Goal: Task Accomplishment & Management: Complete application form

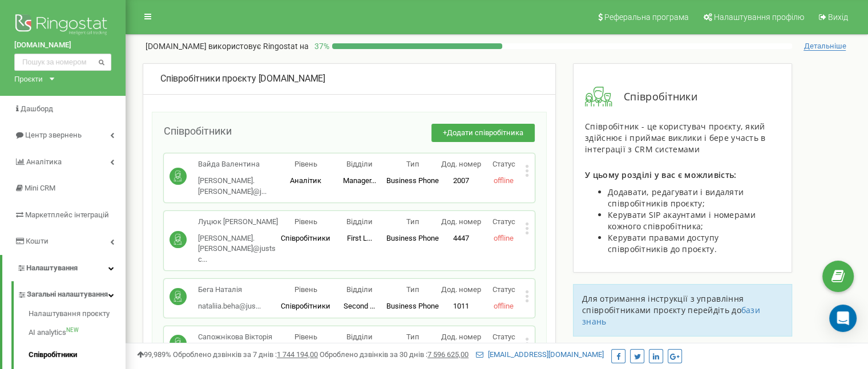
scroll to position [6813, 0]
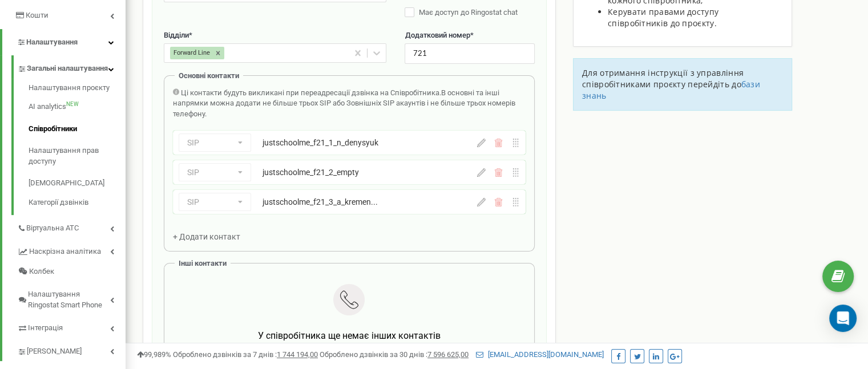
scroll to position [230, 0]
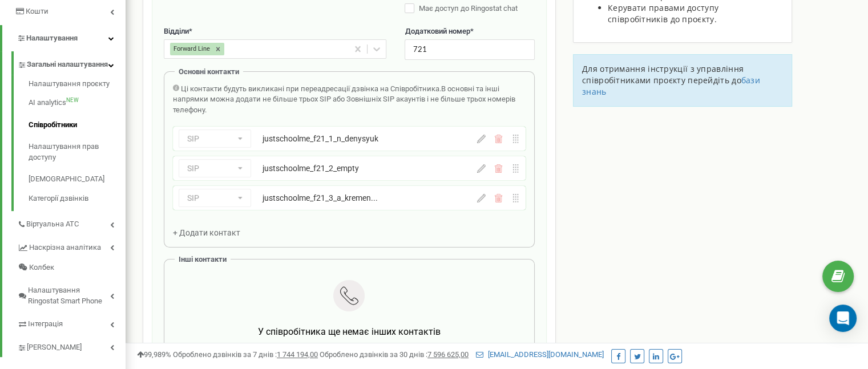
click at [485, 174] on div "SIP Номер телефону SIP Зовнішній SIP justschoolme_f21_2_empty" at bounding box center [349, 168] width 353 height 24
click at [480, 168] on icon at bounding box center [481, 168] width 9 height 9
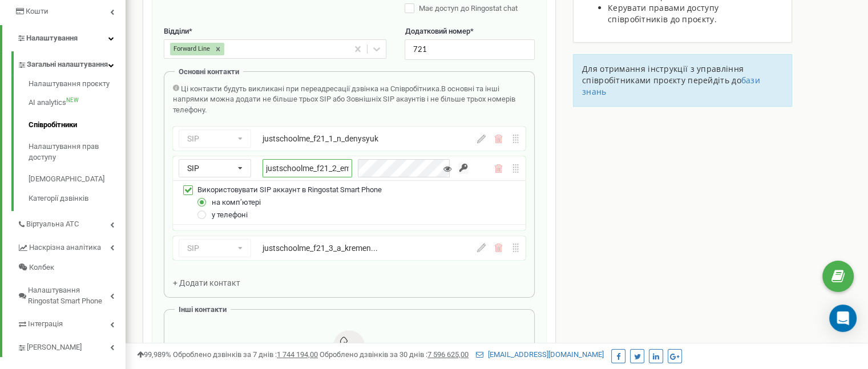
click at [333, 174] on input "justschoolme_f21_2_empty" at bounding box center [307, 168] width 90 height 18
paste input "l_honcharenko"
type input "justschoolme_f21_2_l_honcharenko"
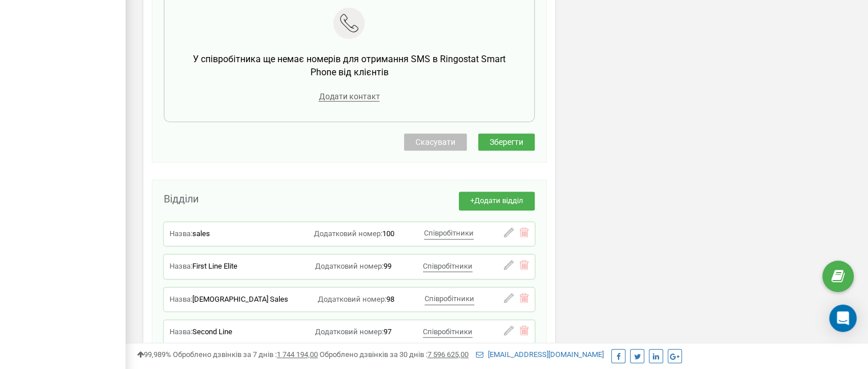
click at [509, 143] on span "Зберегти" at bounding box center [506, 141] width 34 height 9
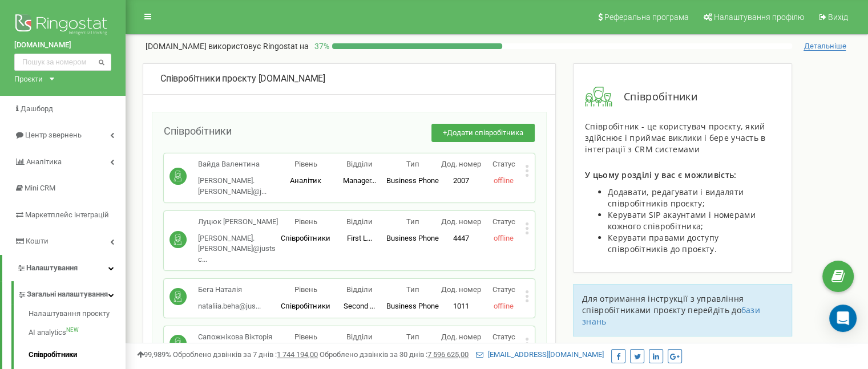
drag, startPoint x: 84, startPoint y: 239, endPoint x: 98, endPoint y: 52, distance: 187.7
click at [459, 135] on span "Додати співробітника" at bounding box center [485, 132] width 76 height 9
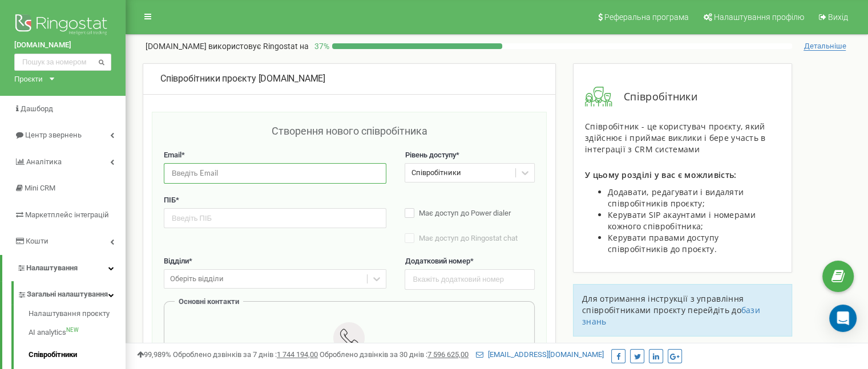
click at [264, 165] on input "email" at bounding box center [275, 173] width 222 height 20
paste input "[EMAIL_ADDRESS][DOMAIN_NAME]"
type input "[EMAIL_ADDRESS][DOMAIN_NAME]"
drag, startPoint x: 456, startPoint y: 286, endPoint x: 454, endPoint y: 274, distance: 12.1
click at [456, 285] on input "text" at bounding box center [468, 279] width 129 height 20
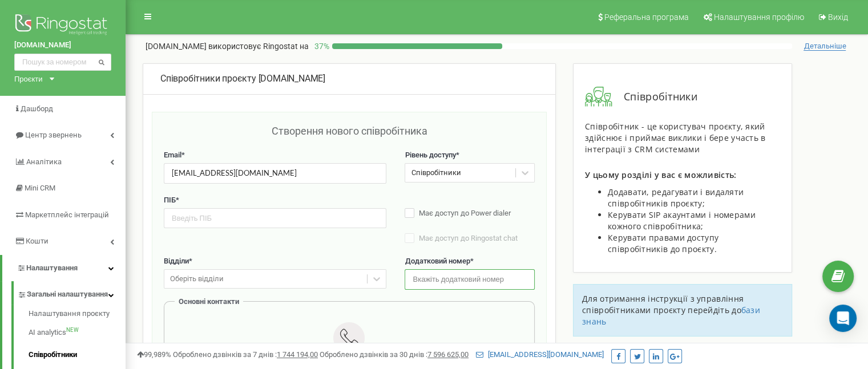
paste input "734"
type input "734"
click at [261, 214] on input "text" at bounding box center [275, 218] width 222 height 20
paste input "Forward XXXIII"
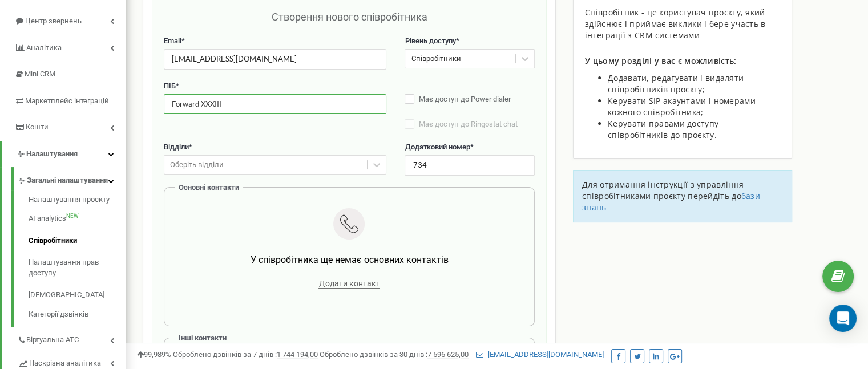
type input "Forward XXXIII"
click at [244, 167] on div "Оберіть відділи" at bounding box center [265, 165] width 203 height 18
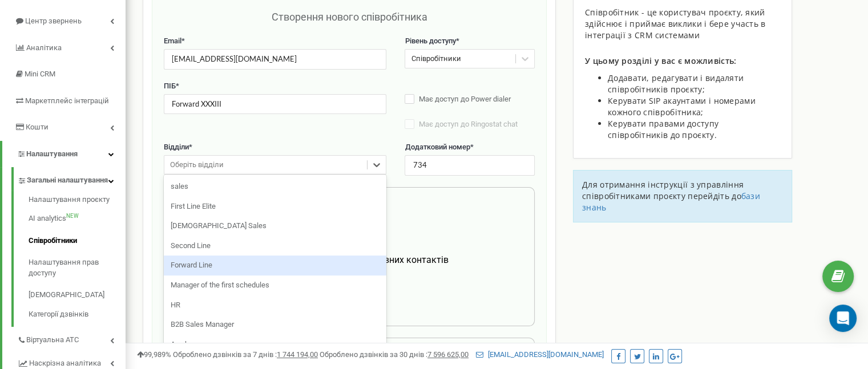
click at [242, 262] on div "Forward Line" at bounding box center [275, 266] width 222 height 20
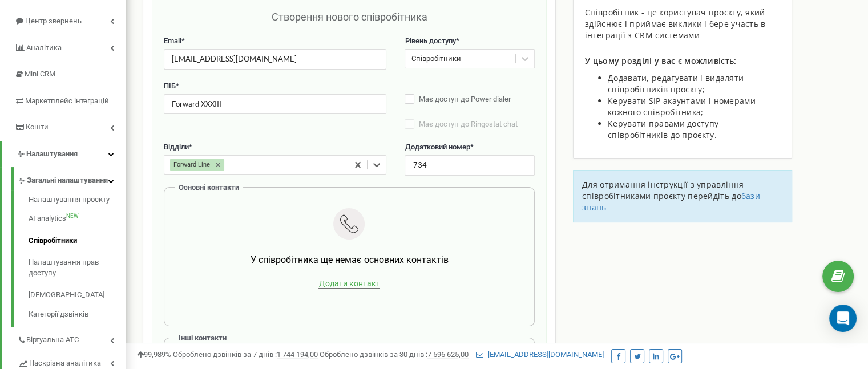
click at [346, 285] on span "Додати контакт" at bounding box center [348, 284] width 61 height 10
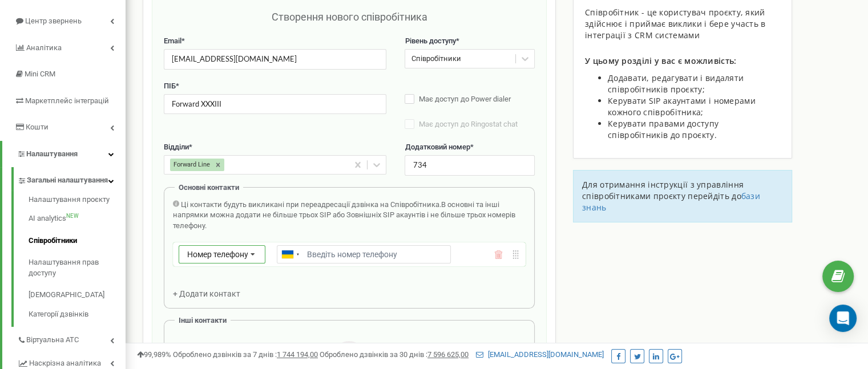
click at [239, 257] on span "Номер телефону" at bounding box center [217, 254] width 61 height 9
click at [235, 285] on div "SIP" at bounding box center [222, 288] width 86 height 17
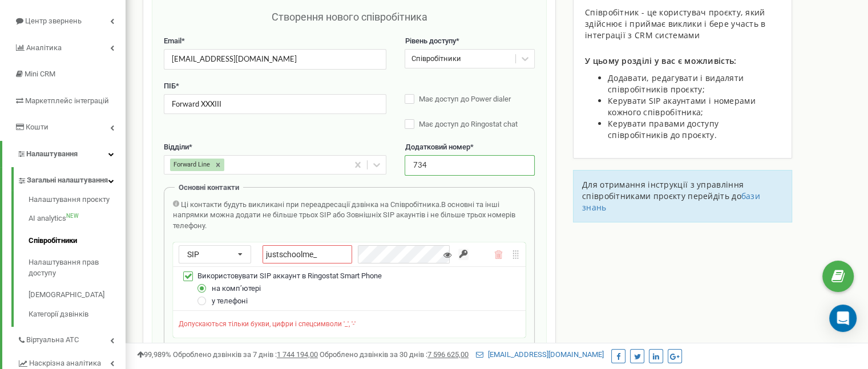
click at [452, 163] on input "734" at bounding box center [468, 165] width 129 height 20
click at [331, 259] on input "justschoolme_" at bounding box center [307, 254] width 90 height 18
paste input "f33_1_v_kobets"
type input "justschoolme_f33_1_v_kobets"
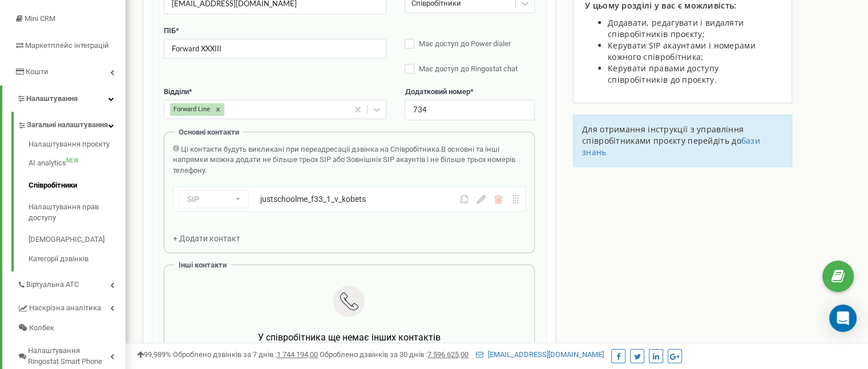
scroll to position [228, 0]
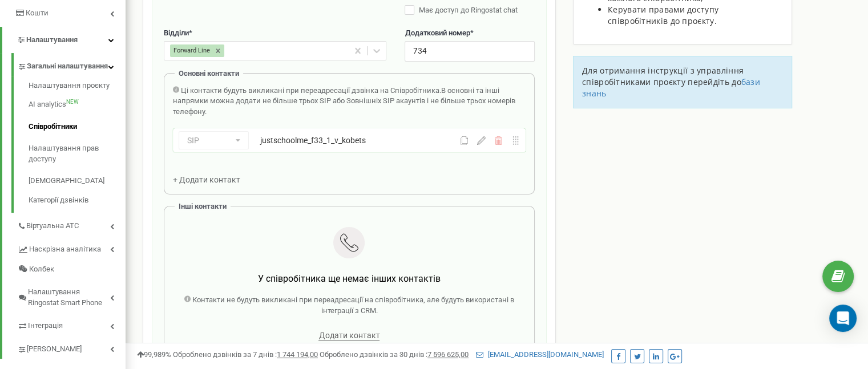
click at [225, 179] on span "+ Додати контакт" at bounding box center [206, 179] width 67 height 9
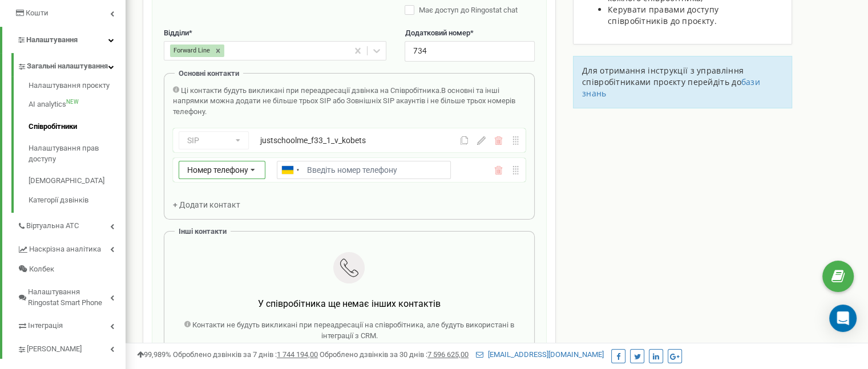
click at [216, 175] on div "Номер телефону Номер телефону SIP Зовнішній SIP" at bounding box center [222, 170] width 87 height 18
click at [220, 199] on div "SIP" at bounding box center [222, 203] width 86 height 17
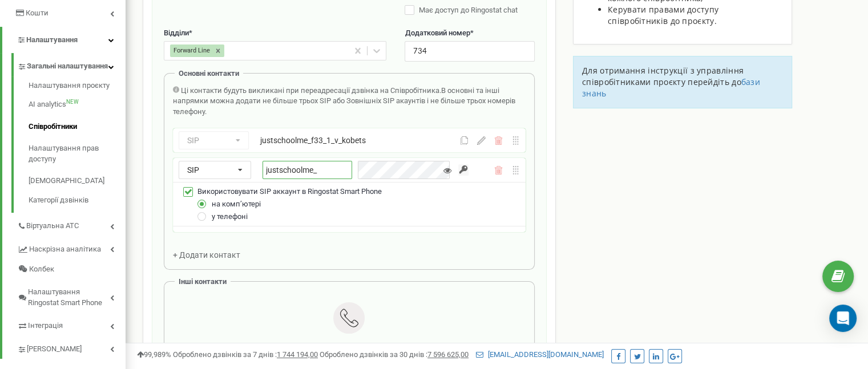
click at [345, 171] on input "justschoolme_" at bounding box center [307, 170] width 90 height 18
paste input "f33_2_i_kuriyanova"
type input "justschoolme_f33_2_i_kuriyanova"
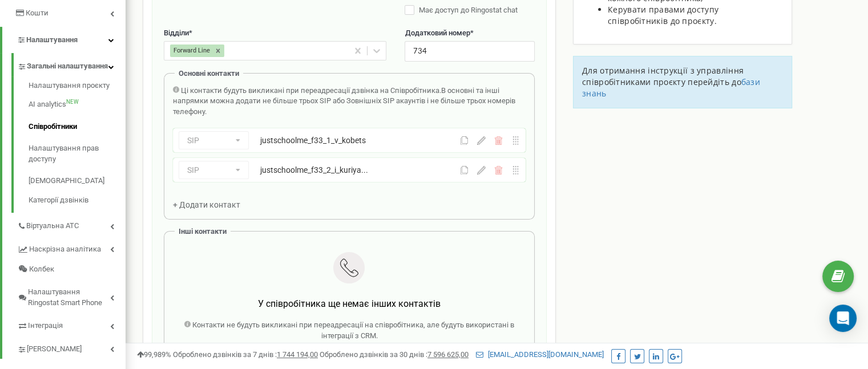
click at [232, 204] on span "+ Додати контакт" at bounding box center [206, 204] width 67 height 9
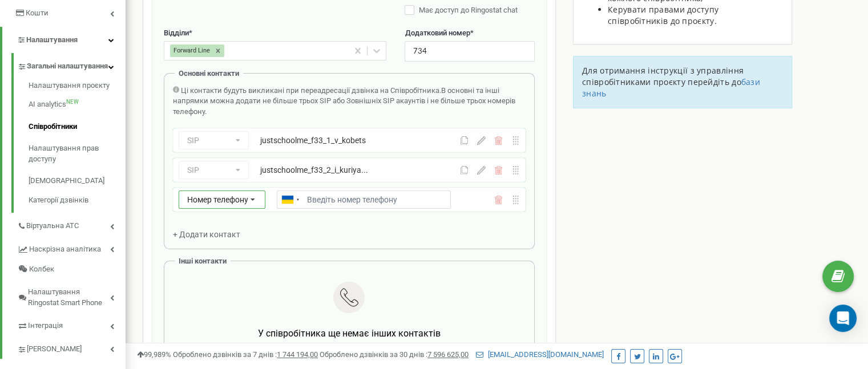
click at [237, 196] on span "Номер телефону" at bounding box center [217, 199] width 61 height 9
click at [233, 235] on div "SIP" at bounding box center [222, 233] width 86 height 17
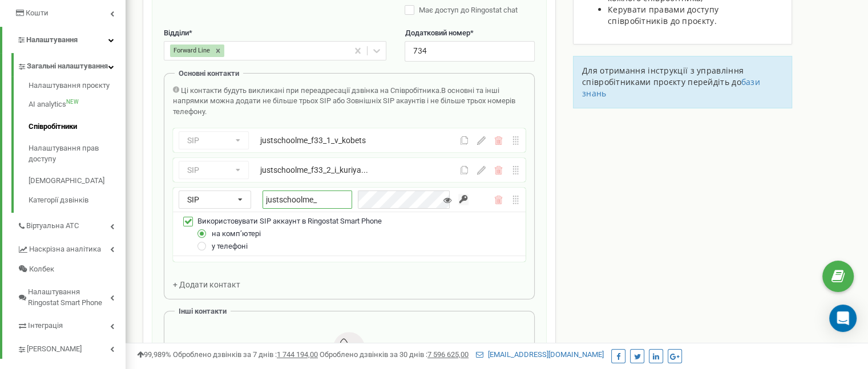
click at [333, 203] on input "justschoolme_" at bounding box center [307, 200] width 90 height 18
paste input "f33_3_s_turchevska"
type input "justschoolme_f33_3_s_turchevska"
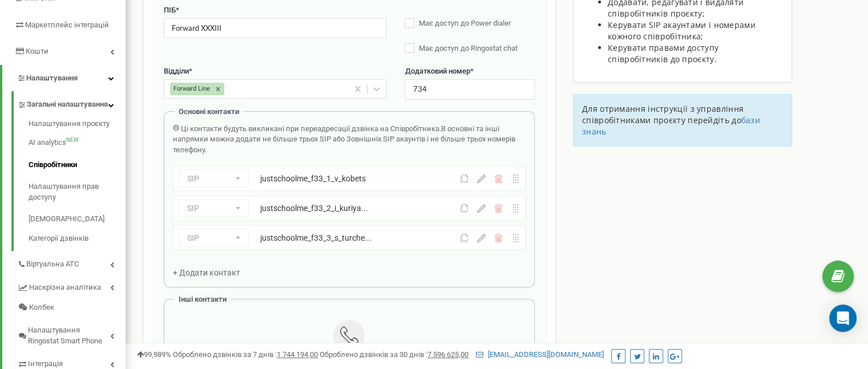
scroll to position [570, 0]
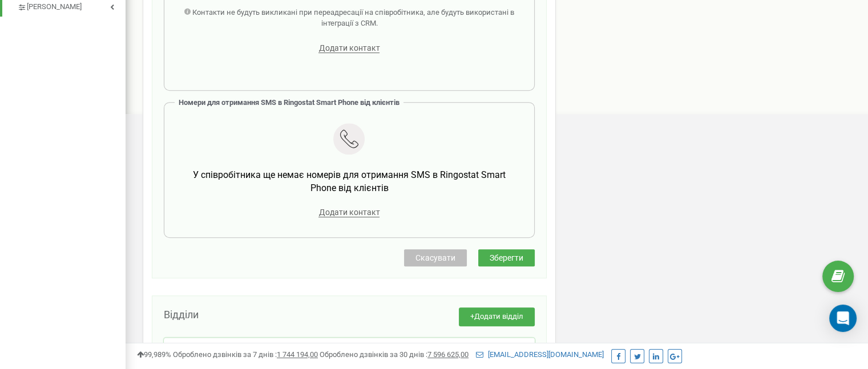
click at [507, 262] on button "Зберегти" at bounding box center [506, 257] width 56 height 17
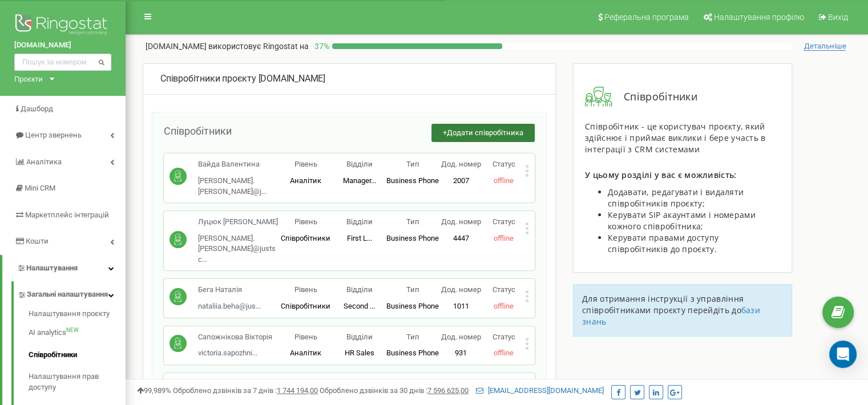
click at [446, 135] on button "+ Додати співробітника" at bounding box center [482, 133] width 103 height 19
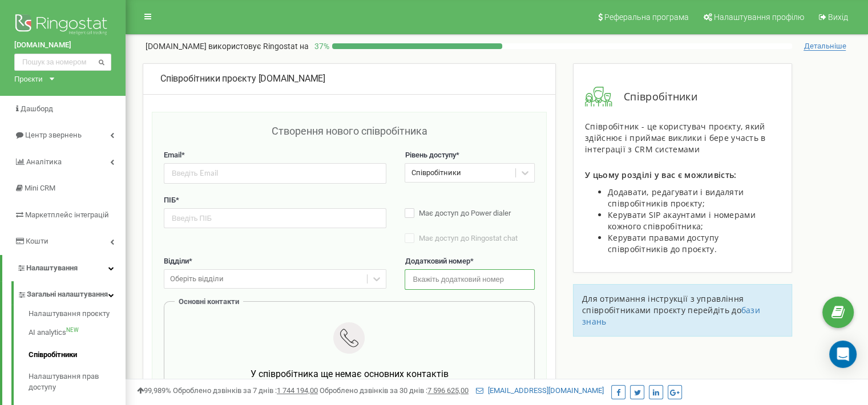
drag, startPoint x: 439, startPoint y: 286, endPoint x: 374, endPoint y: 250, distance: 74.3
click at [439, 284] on input "text" at bounding box center [468, 279] width 129 height 20
paste input "Forward XXXIV"
type input "Forward XXXIV"
drag, startPoint x: 269, startPoint y: 183, endPoint x: 261, endPoint y: 173, distance: 12.9
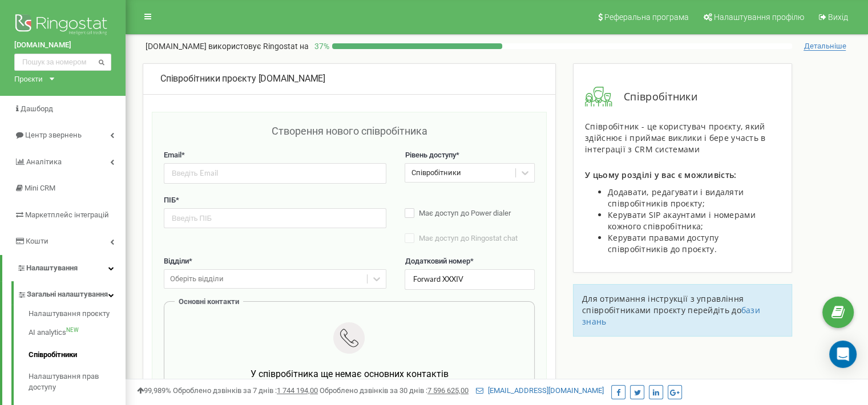
click at [262, 173] on div "Email * Рівень доступу * Співробітники" at bounding box center [349, 172] width 371 height 45
click at [261, 173] on input "email" at bounding box center [275, 173] width 222 height 20
paste input "[EMAIL_ADDRESS][DOMAIN_NAME]"
type input "[EMAIL_ADDRESS][DOMAIN_NAME]"
click at [244, 213] on input "text" at bounding box center [275, 218] width 222 height 20
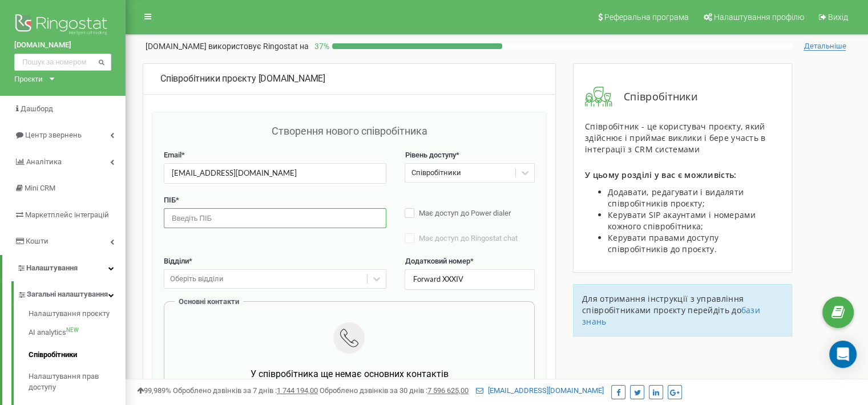
paste input "Forward XXXIV"
type input "Forward XXXIV"
click at [418, 274] on input "Forward XXXIV" at bounding box center [468, 279] width 129 height 20
paste input "735"
type input "735"
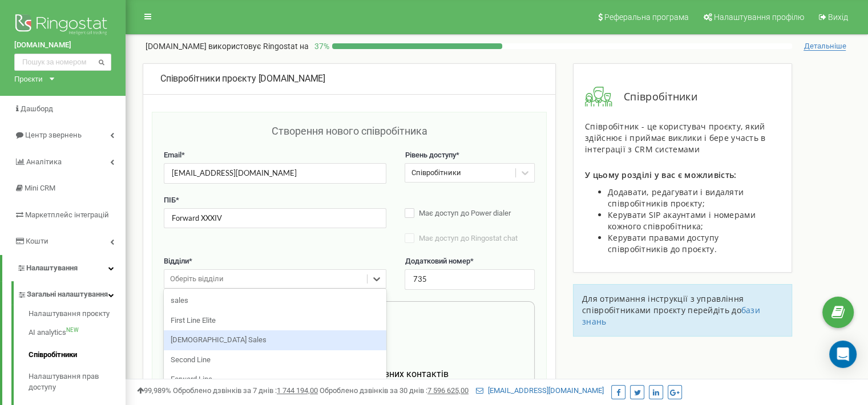
click at [216, 286] on div "option [DEMOGRAPHIC_DATA] Sales focused, 3 of 11. 11 results available. Use Up …" at bounding box center [275, 278] width 222 height 19
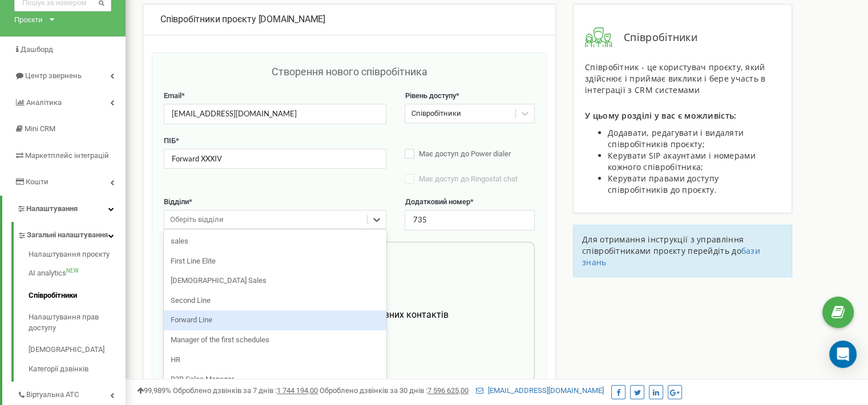
click at [220, 327] on div "Forward Line" at bounding box center [275, 320] width 222 height 20
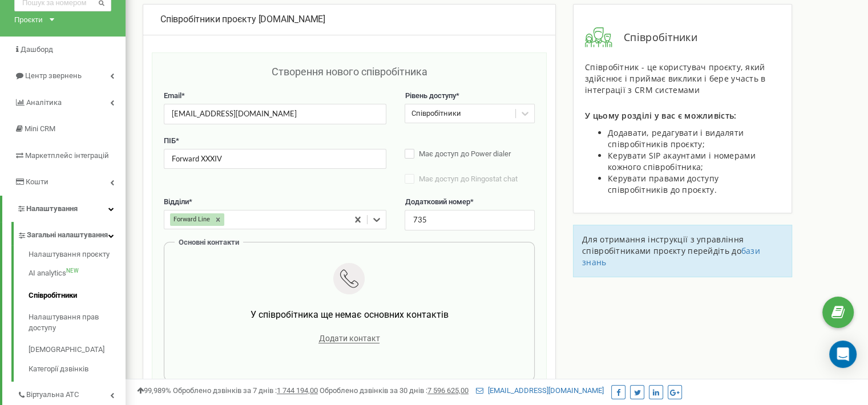
scroll to position [173, 0]
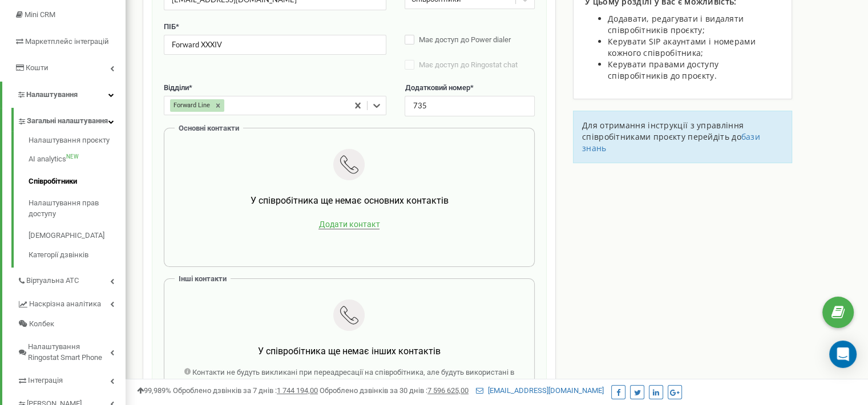
click at [323, 228] on span "Додати контакт" at bounding box center [348, 225] width 61 height 10
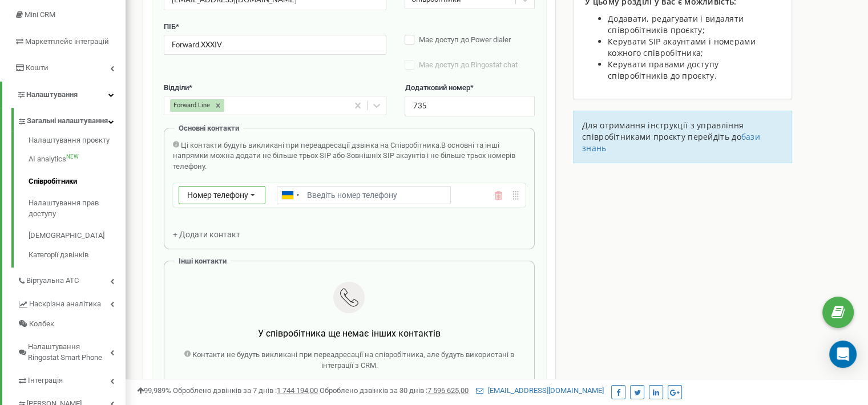
click at [247, 197] on icon at bounding box center [253, 196] width 22 height 18
click at [242, 222] on div "SIP" at bounding box center [222, 228] width 86 height 17
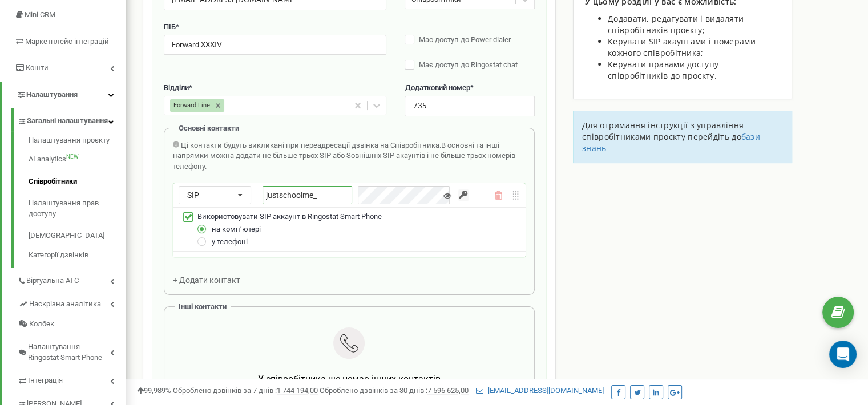
click at [324, 200] on input "justschoolme_" at bounding box center [307, 195] width 90 height 18
paste input "f34_1_k_mandzyak"
type input "justschoolme_f34_1_k_mandzyak"
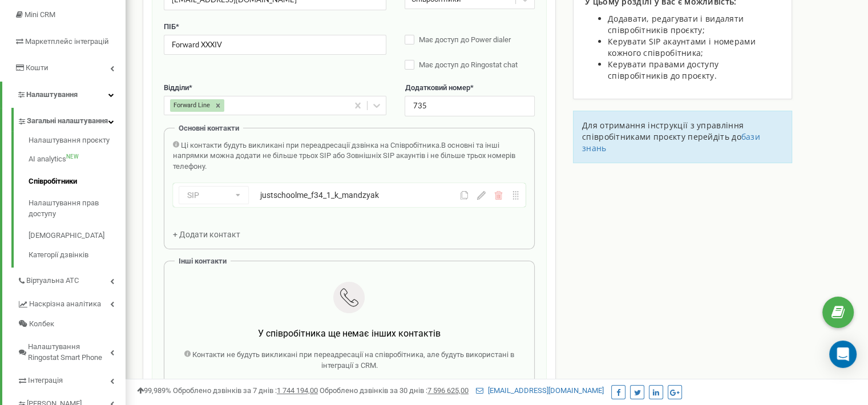
drag, startPoint x: 620, startPoint y: 270, endPoint x: 504, endPoint y: 281, distance: 116.8
click at [220, 230] on span "+ Додати контакт" at bounding box center [206, 234] width 67 height 9
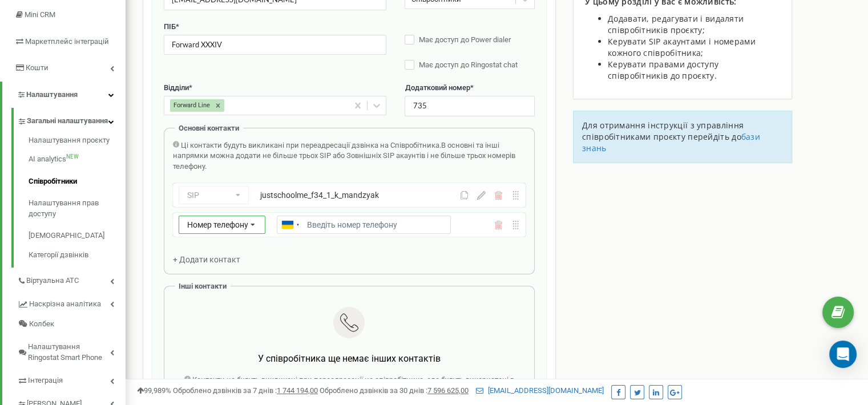
click at [220, 220] on span "Номер телефону" at bounding box center [217, 224] width 61 height 9
click at [216, 257] on div "SIP" at bounding box center [222, 258] width 86 height 17
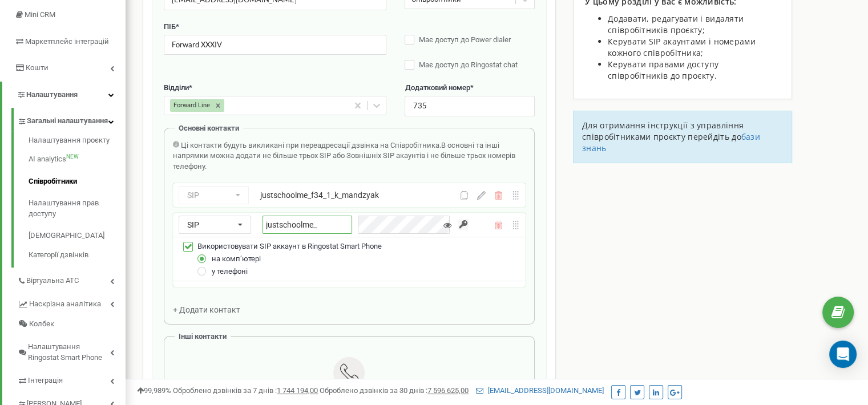
click at [339, 224] on input "justschoolme_" at bounding box center [307, 225] width 90 height 18
paste input "f34_2_a_pashko"
type input "justschoolme_f34_2_a_pashko"
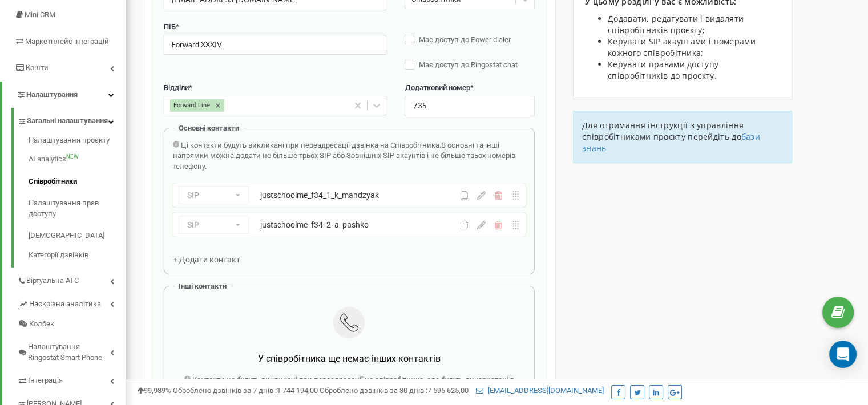
click at [223, 261] on span "+ Додати контакт" at bounding box center [206, 259] width 67 height 9
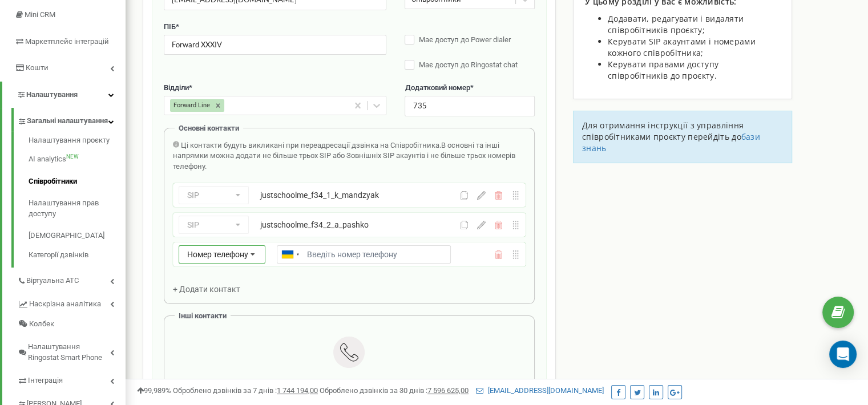
click at [221, 245] on div "Номер телефону Номер телефону SIP Зовнішній SIP" at bounding box center [222, 254] width 87 height 18
click at [218, 281] on div "SIP" at bounding box center [222, 288] width 86 height 17
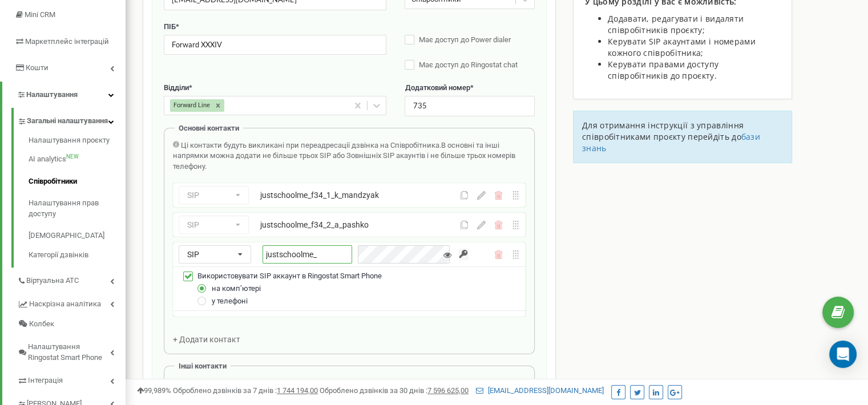
click at [336, 257] on input "justschoolme_" at bounding box center [307, 254] width 90 height 18
paste input "f34_3_h_herashchenko"
type input "justschoolme_f34_3_h_herashchenko"
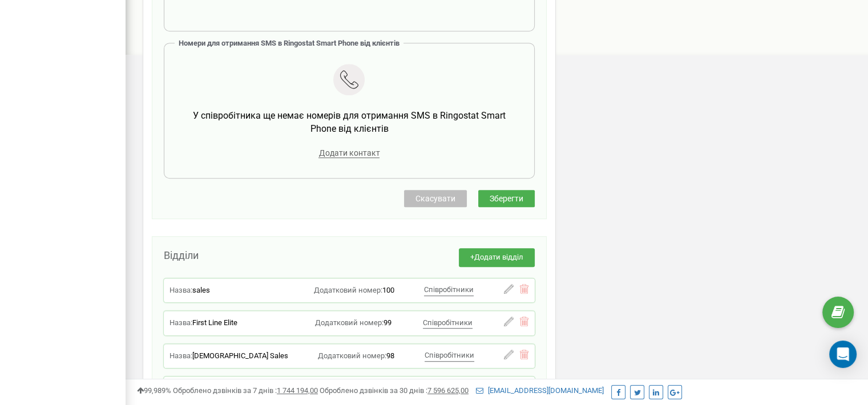
click at [499, 196] on span "Зберегти" at bounding box center [506, 198] width 34 height 9
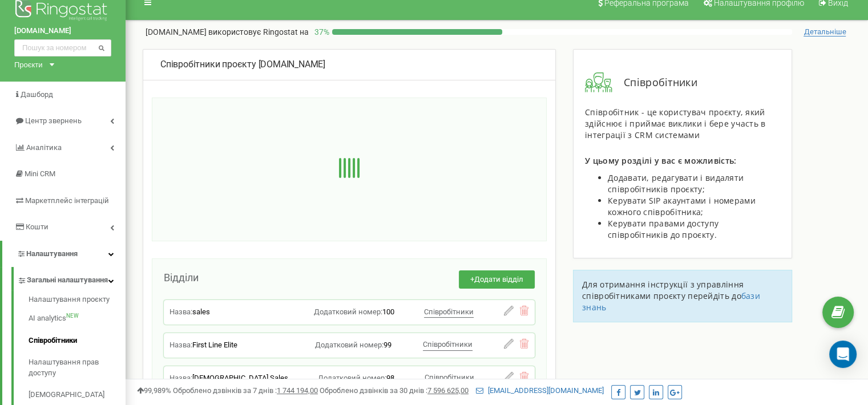
scroll to position [0, 0]
